Goal: Navigation & Orientation: Find specific page/section

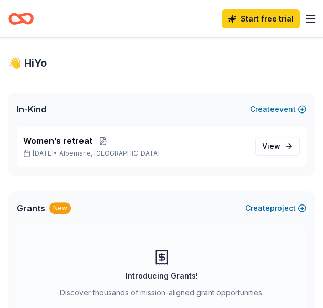
click at [95, 36] on div "Start free trial Earn Rewards" at bounding box center [161, 18] width 323 height 37
